Goal: Contribute content: Contribute content

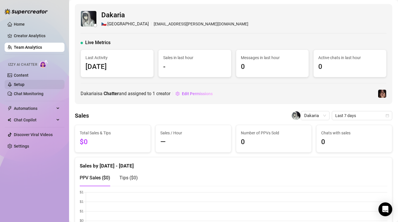
click at [24, 85] on link "Setup" at bounding box center [19, 84] width 11 height 5
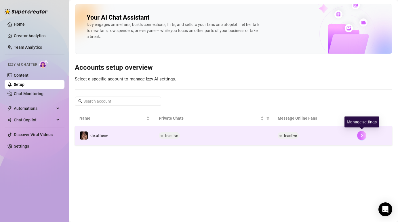
click at [363, 135] on icon "right" at bounding box center [362, 135] width 2 height 3
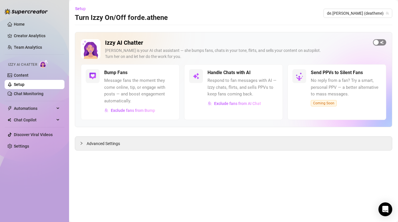
click at [378, 41] on div "button" at bounding box center [376, 42] width 5 height 5
click at [28, 77] on link "Content" at bounding box center [21, 75] width 15 height 5
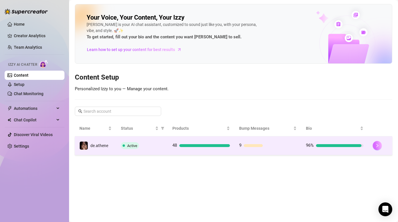
click at [379, 146] on icon "right" at bounding box center [377, 145] width 4 height 4
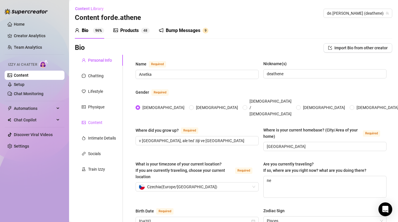
click at [100, 123] on div "Content" at bounding box center [95, 122] width 14 height 6
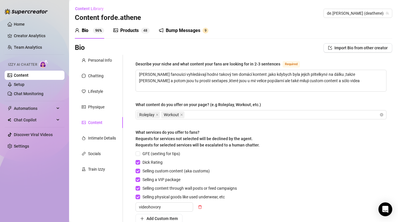
click at [129, 29] on div "Products" at bounding box center [129, 30] width 18 height 7
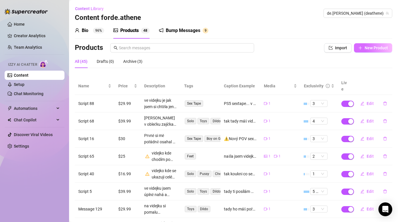
click at [379, 47] on span "New Product" at bounding box center [376, 47] width 23 height 5
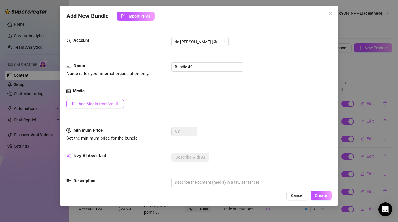
click at [108, 100] on button "Add Media from Vault" at bounding box center [95, 103] width 58 height 9
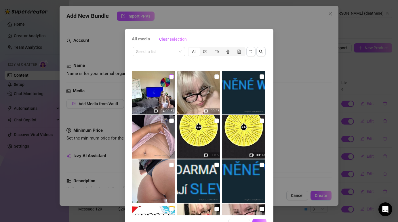
click at [173, 75] on input "checkbox" at bounding box center [171, 76] width 5 height 5
checkbox input "true"
click at [260, 220] on button "OK" at bounding box center [259, 222] width 14 height 9
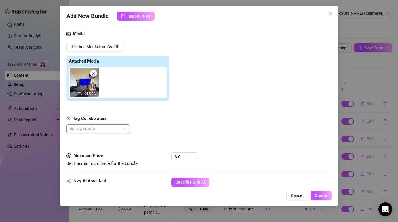
scroll to position [58, 0]
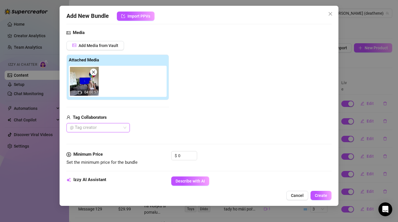
click at [101, 130] on div at bounding box center [95, 127] width 55 height 8
click at [100, 139] on div "Maxim" at bounding box center [98, 139] width 54 height 6
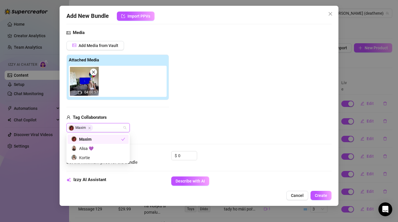
click at [191, 122] on div "Add Media from Vault Attached Media 04:00:57 Tag Collaborators Maxim" at bounding box center [198, 87] width 265 height 92
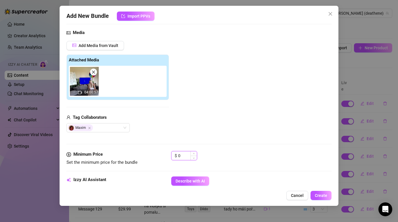
click at [183, 156] on input "0" at bounding box center [187, 155] width 19 height 9
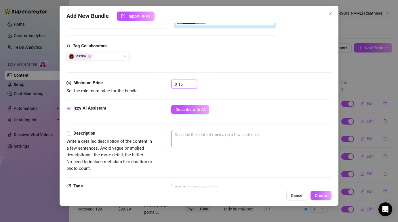
scroll to position [131, 0]
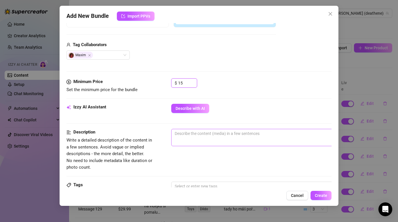
type input "15"
click at [205, 135] on textarea at bounding box center [272, 133] width 201 height 9
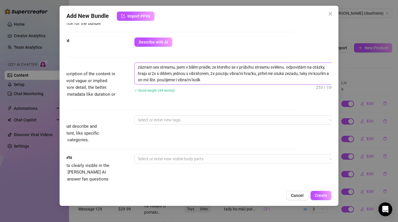
scroll to position [205, 37]
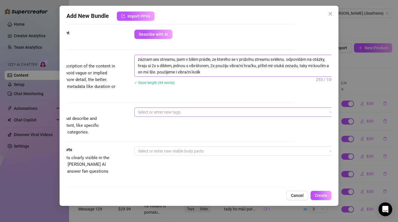
click at [182, 111] on div at bounding box center [232, 112] width 193 height 8
type textarea "záznam sex streamu, jsem v bílém prádle, ze kterého se v průběhu streamu svlékn…"
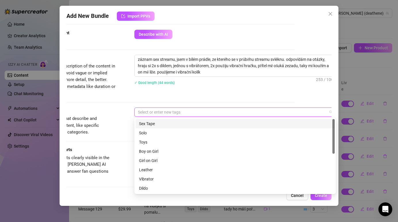
click at [168, 126] on div "Sex Tape" at bounding box center [235, 123] width 192 height 6
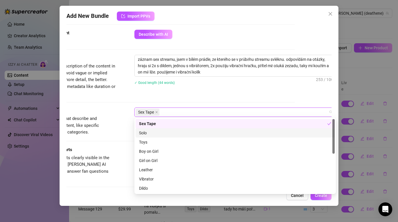
click at [154, 132] on div "Solo" at bounding box center [235, 133] width 192 height 6
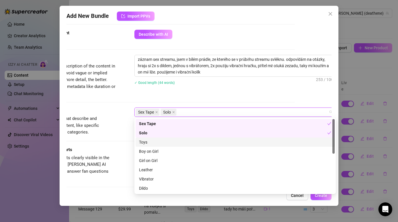
click at [155, 144] on div "Toys" at bounding box center [235, 142] width 192 height 6
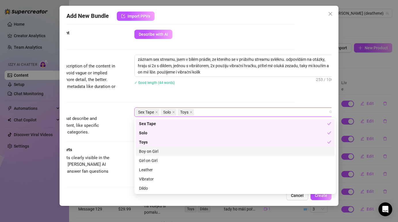
click at [156, 150] on div "Boy on Girl" at bounding box center [235, 151] width 192 height 6
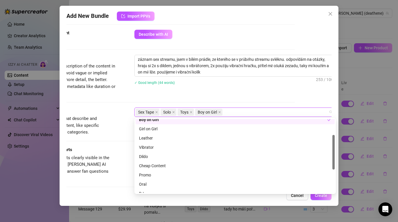
scroll to position [35, 0]
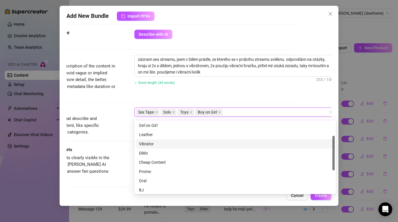
click at [155, 143] on div "Vibrator" at bounding box center [235, 143] width 192 height 6
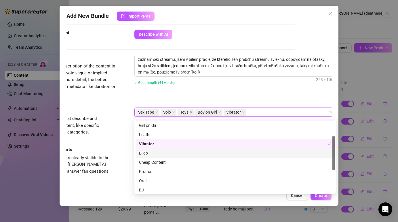
click at [155, 154] on div "Dildo" at bounding box center [235, 153] width 192 height 6
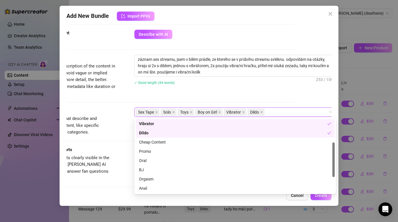
scroll to position [62, 0]
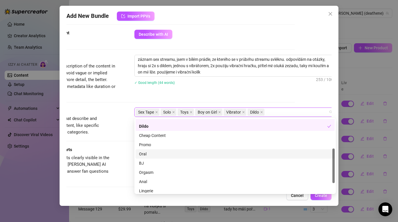
click at [153, 153] on div "Oral" at bounding box center [235, 154] width 192 height 6
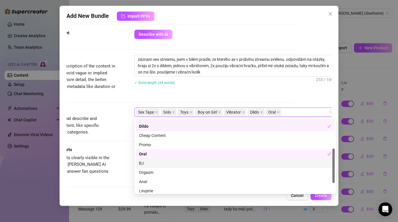
click at [152, 163] on div "BJ" at bounding box center [235, 163] width 192 height 6
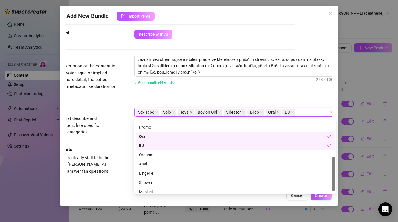
scroll to position [80, 0]
click at [156, 154] on div "Orgasm" at bounding box center [235, 154] width 192 height 6
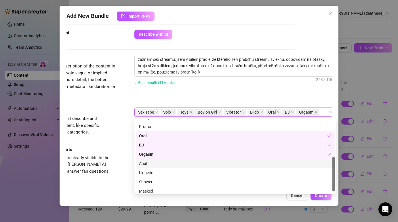
scroll to position [83, 0]
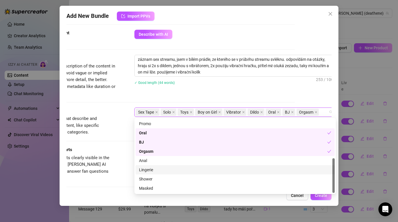
click at [157, 170] on div "Lingerie" at bounding box center [235, 169] width 192 height 6
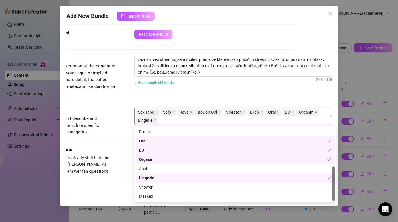
click at [117, 178] on div "Visible Body Parts Select the body parts clearly visible in the content. This h…" at bounding box center [162, 169] width 265 height 46
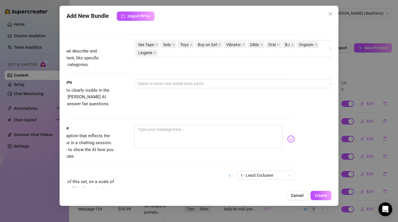
scroll to position [275, 37]
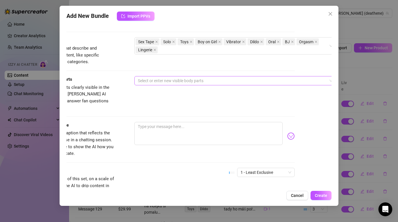
click at [187, 82] on div at bounding box center [232, 81] width 193 height 8
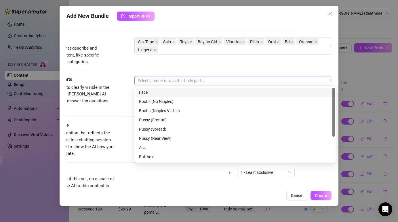
click at [169, 92] on div "Face" at bounding box center [235, 92] width 192 height 6
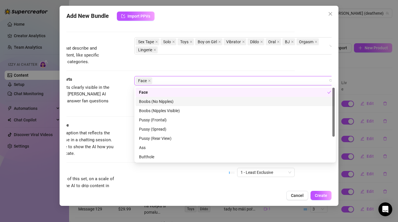
click at [169, 102] on div "Boobs (No Nipples)" at bounding box center [235, 101] width 192 height 6
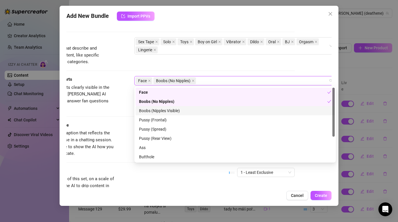
click at [169, 110] on div "Boobs (Nipples Visible)" at bounding box center [235, 110] width 192 height 6
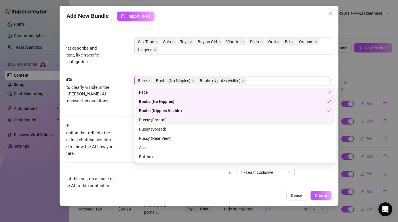
click at [165, 120] on div "Pussy (Frontal)" at bounding box center [235, 120] width 192 height 6
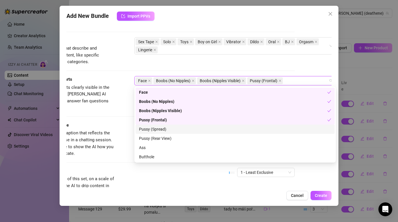
click at [166, 129] on div "Pussy (Spread)" at bounding box center [235, 129] width 192 height 6
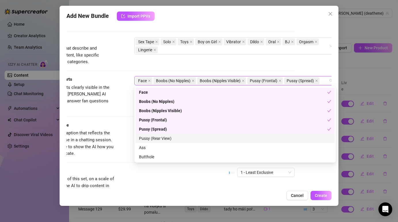
click at [166, 135] on div "Pussy (Rear View)" at bounding box center [235, 138] width 192 height 6
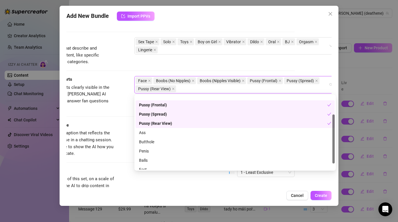
scroll to position [28, 0]
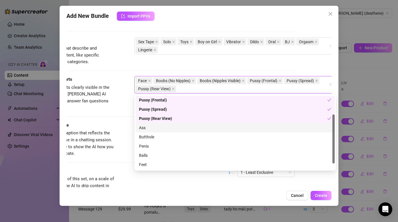
click at [161, 128] on div "Ass" at bounding box center [235, 127] width 192 height 6
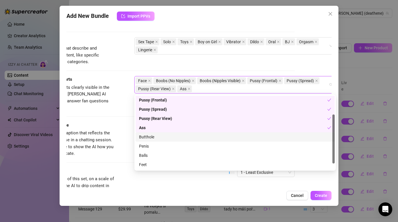
click at [159, 136] on div "Butthole" at bounding box center [235, 137] width 192 height 6
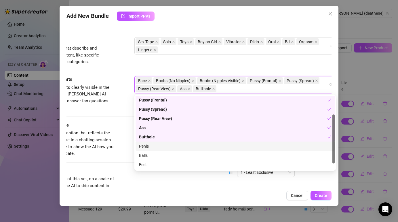
click at [157, 144] on div "Penis" at bounding box center [235, 146] width 192 height 6
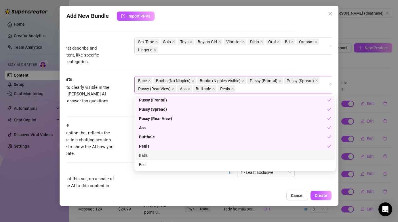
click at [157, 155] on div "Balls" at bounding box center [235, 155] width 192 height 6
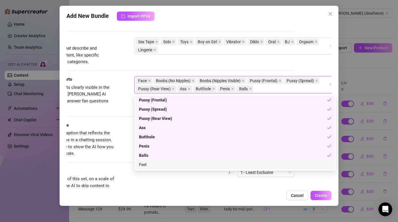
click at [157, 164] on div "Feet" at bounding box center [235, 164] width 192 height 6
click at [156, 184] on div "Exclusivity Level of exclusivity of this set, on a scale of 1 to 5. This helps …" at bounding box center [162, 182] width 265 height 28
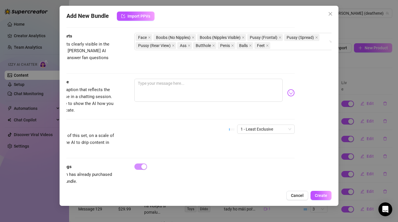
scroll to position [319, 37]
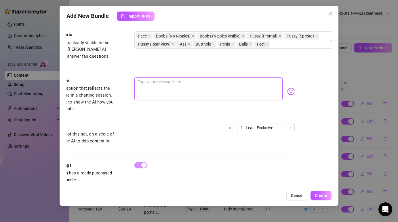
click at [164, 77] on textarea at bounding box center [208, 88] width 148 height 23
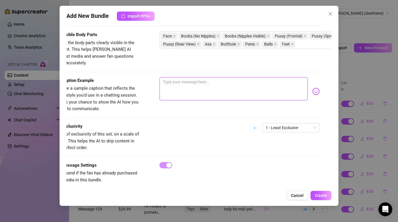
scroll to position [319, 0]
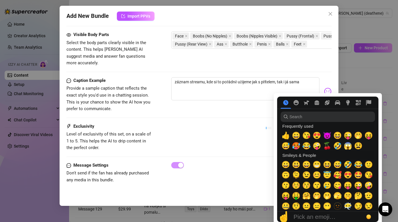
click at [328, 88] on img at bounding box center [327, 91] width 7 height 7
click at [328, 136] on span "😈" at bounding box center [327, 135] width 9 height 8
click at [320, 145] on div "🤪" at bounding box center [317, 145] width 10 height 10
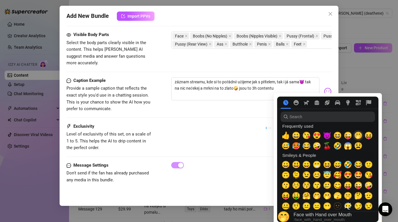
click at [358, 138] on span "🤭" at bounding box center [358, 135] width 9 height 8
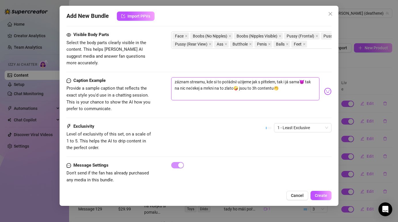
type textarea "záznam streamu, kde si to pořádně užijeme jak s přítelem, tak i já sama😈 tak na…"
click at [230, 123] on div "Exclusivity Level of exclusivity of this set, on a scale of 1 to 5. This helps …" at bounding box center [198, 137] width 265 height 28
click at [319, 123] on span "1 - Least Exclusive" at bounding box center [302, 127] width 51 height 9
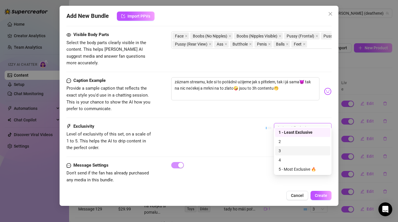
click at [292, 153] on div "3" at bounding box center [303, 150] width 48 height 6
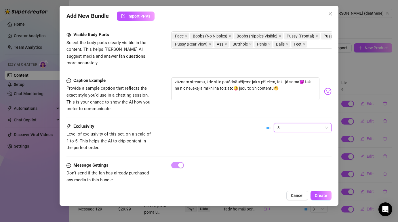
click at [214, 123] on div "Exclusivity Level of exclusivity of this set, on a scale of 1 to 5. This helps …" at bounding box center [198, 137] width 265 height 28
click at [321, 196] on span "Create" at bounding box center [321, 195] width 12 height 5
